Goal: Task Accomplishment & Management: Use online tool/utility

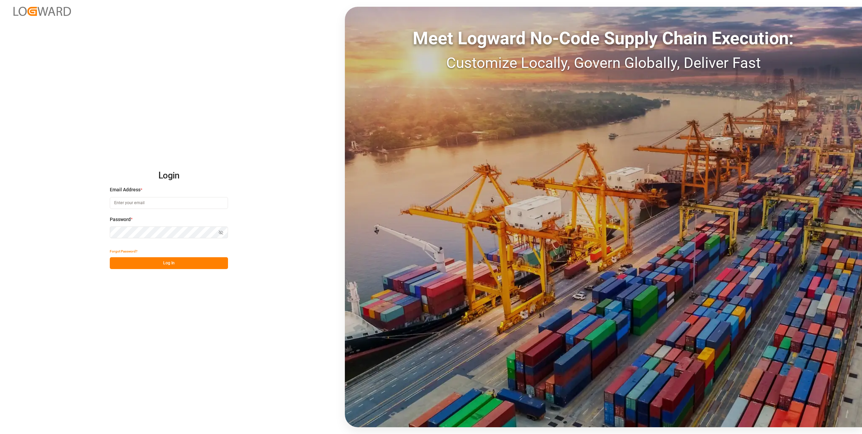
type input "[PERSON_NAME][EMAIL_ADDRESS][PERSON_NAME][DOMAIN_NAME]"
click at [173, 268] on button "Log In" at bounding box center [169, 263] width 118 height 12
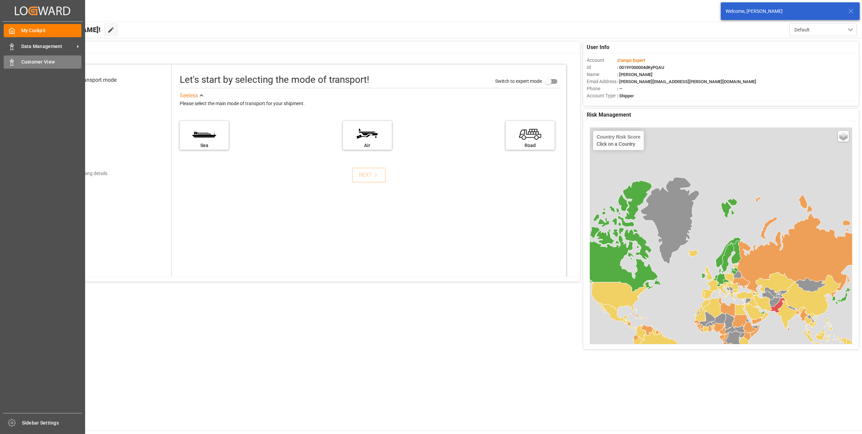
click at [13, 64] on rect at bounding box center [12, 63] width 2 height 3
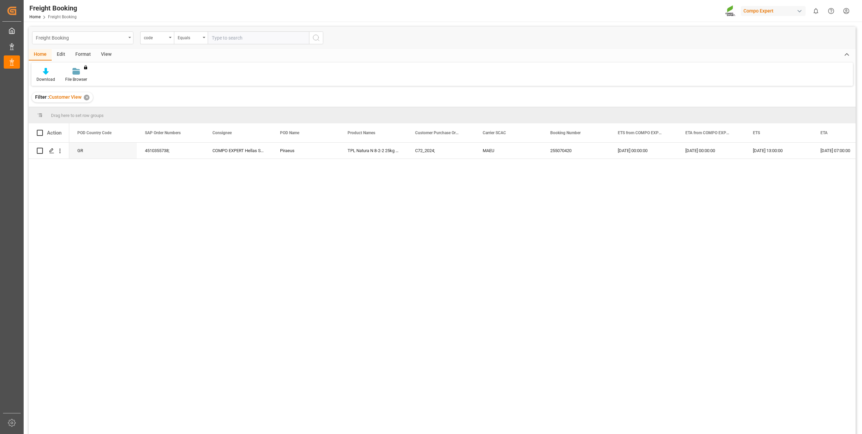
click at [112, 39] on div "Freight Booking" at bounding box center [81, 37] width 90 height 8
click at [66, 85] on div "Container Unit" at bounding box center [82, 83] width 101 height 14
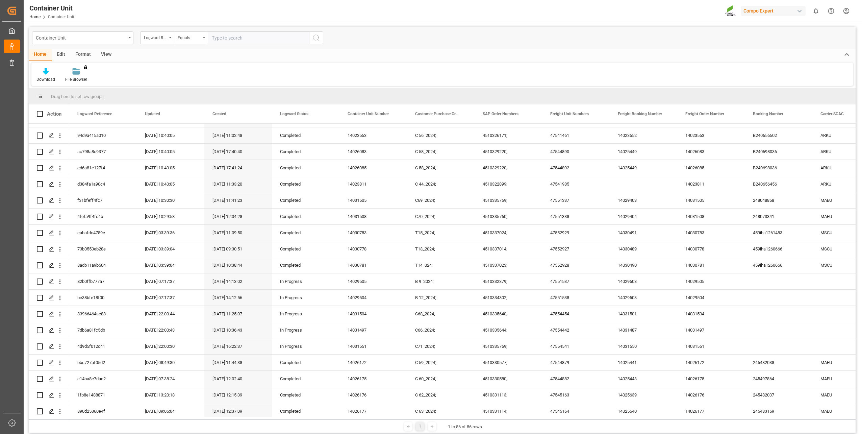
scroll to position [1104, 0]
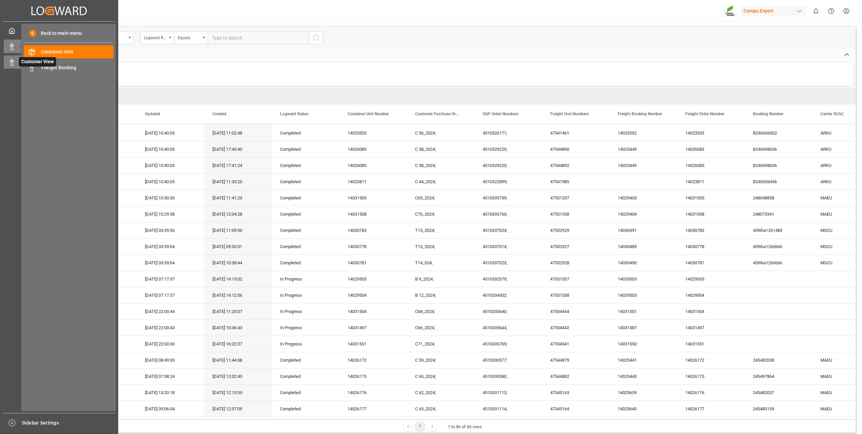
click at [11, 64] on rect at bounding box center [12, 63] width 2 height 3
